Goal: Understand process/instructions: Learn how to perform a task or action

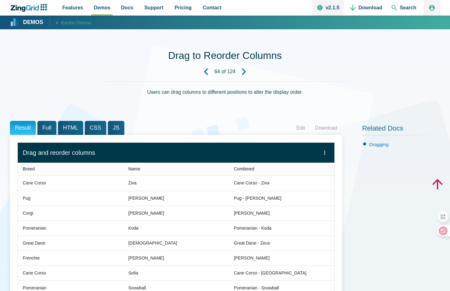
scroll to position [76, 0]
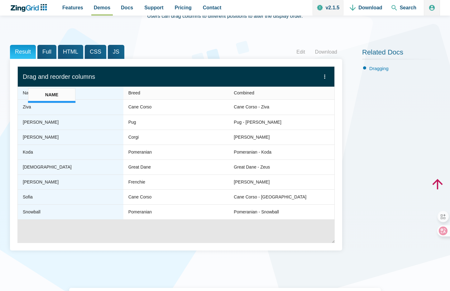
drag, startPoint x: 137, startPoint y: 93, endPoint x: 31, endPoint y: 91, distance: 106.1
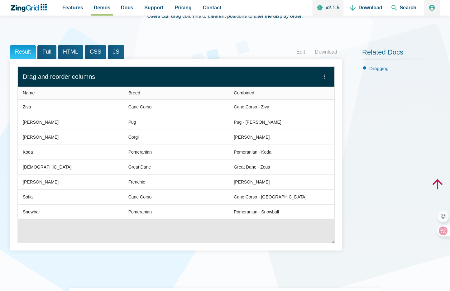
click at [326, 78] on zg-icon "menu" at bounding box center [325, 77] width 6 height 6
drag, startPoint x: 314, startPoint y: 94, endPoint x: 313, endPoint y: 85, distance: 9.8
click at [0, 0] on slot "Name Breed Combined" at bounding box center [0, 0] width 0 height 0
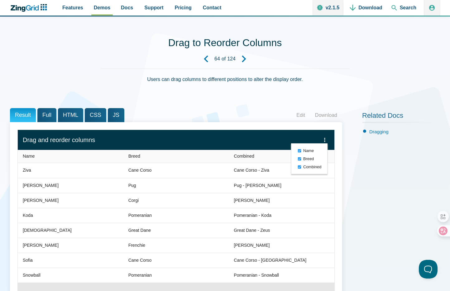
scroll to position [2, 0]
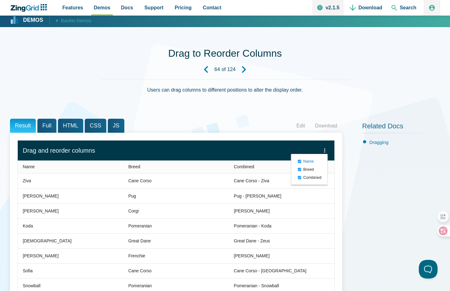
click at [300, 161] on zg-menu-item "Name" at bounding box center [310, 162] width 30 height 8
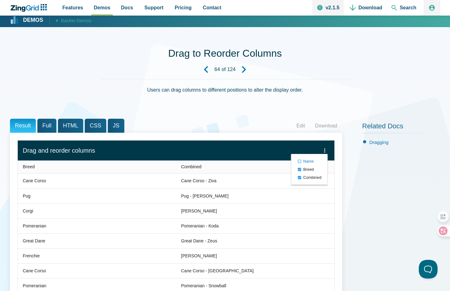
click at [300, 161] on zg-menu-item "Name" at bounding box center [310, 162] width 30 height 8
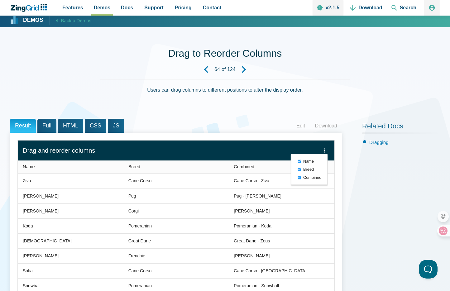
click at [246, 68] on icon "Next Demo" at bounding box center [244, 69] width 7 height 7
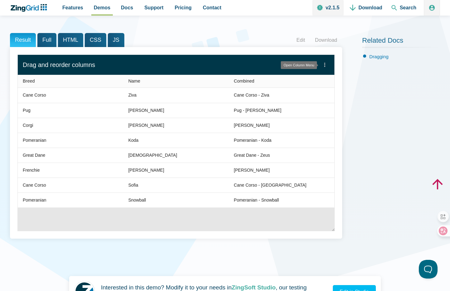
click at [325, 64] on zg-icon "menu" at bounding box center [325, 65] width 6 height 6
drag, startPoint x: 365, startPoint y: 82, endPoint x: 319, endPoint y: 63, distance: 50.4
click at [362, 80] on div "Result Full HTML CSS JS Edit Download [[record.breed]] - [[[DOMAIN_NAME]]] Bree…" at bounding box center [225, 140] width 431 height 215
